Goal: Task Accomplishment & Management: Complete application form

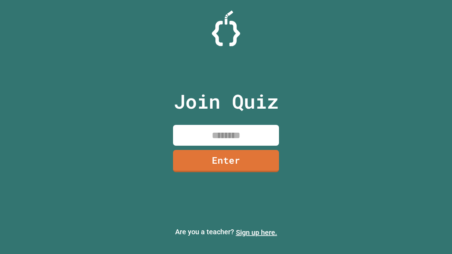
click at [256, 232] on link "Sign up here." at bounding box center [256, 232] width 41 height 8
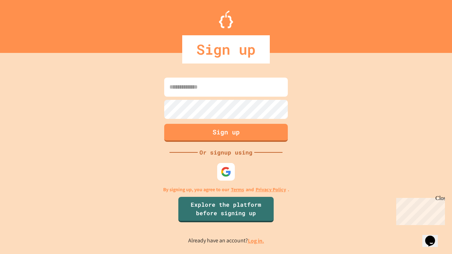
click at [256, 241] on link "Log in." at bounding box center [256, 240] width 16 height 7
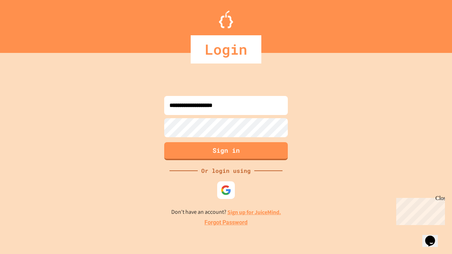
type input "**********"
